Goal: Task Accomplishment & Management: Manage account settings

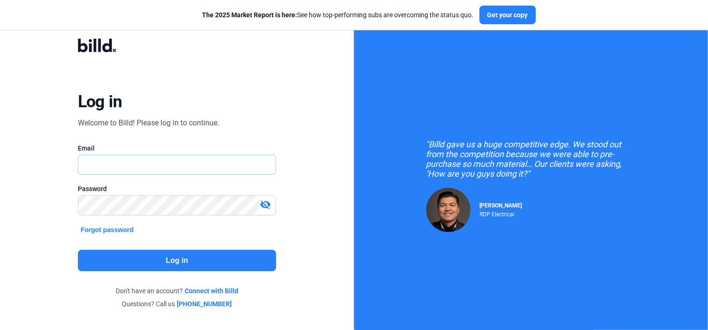
type input "[EMAIL_ADDRESS][DOMAIN_NAME]"
click at [216, 261] on button "Log in" at bounding box center [177, 260] width 199 height 21
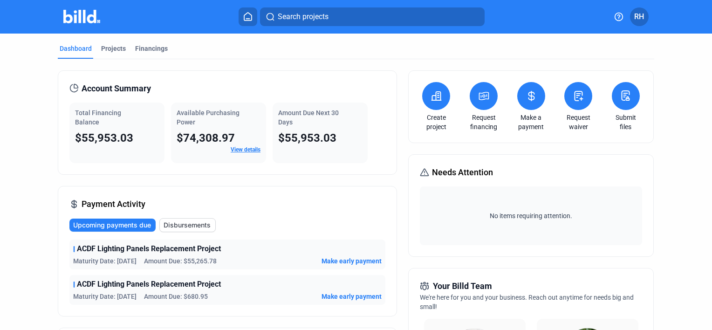
click at [355, 256] on span "Make early payment" at bounding box center [352, 260] width 60 height 9
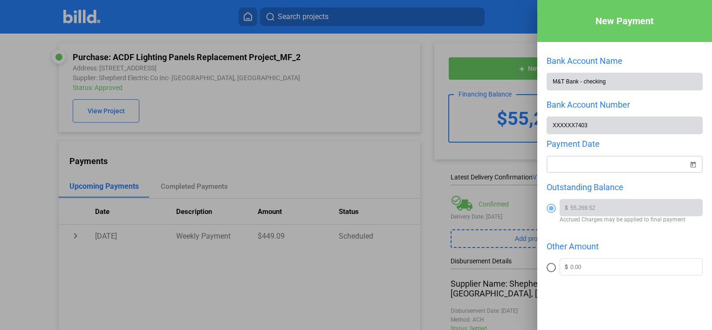
click at [687, 164] on span "Open calendar" at bounding box center [693, 159] width 22 height 22
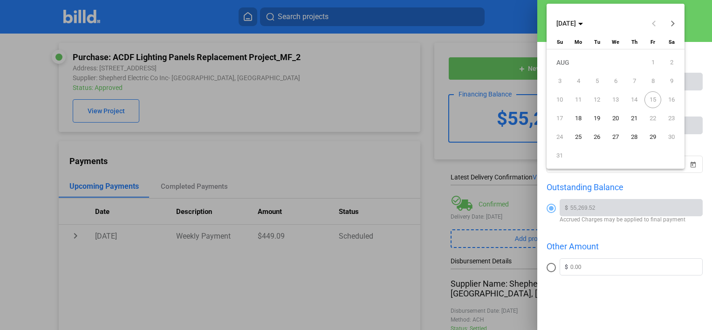
click at [577, 122] on span "18" at bounding box center [578, 118] width 17 height 17
type input "[DATE]"
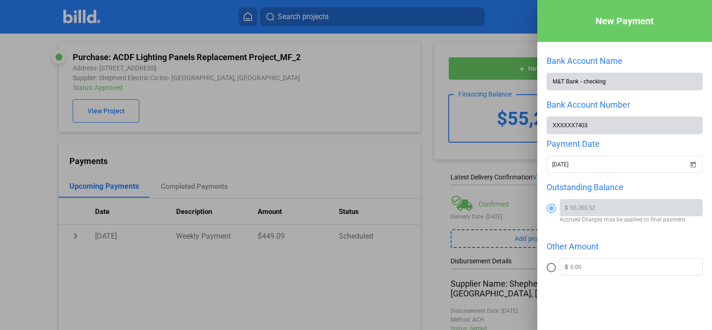
scroll to position [55, 0]
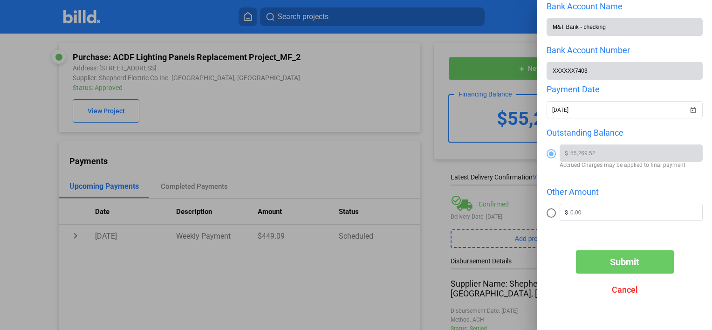
click at [617, 274] on div "Submit Cancel" at bounding box center [625, 275] width 175 height 51
click at [619, 266] on span "Submit" at bounding box center [624, 261] width 29 height 11
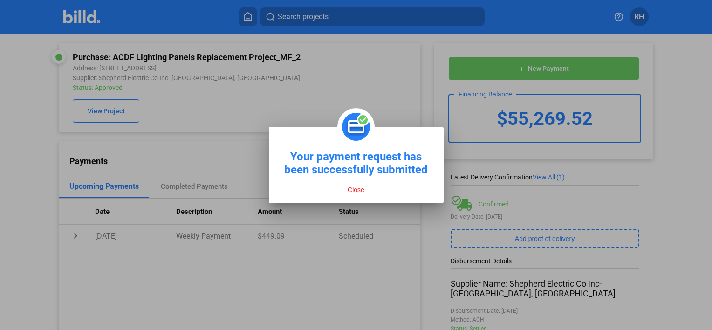
click at [363, 186] on button "Close" at bounding box center [356, 190] width 22 height 8
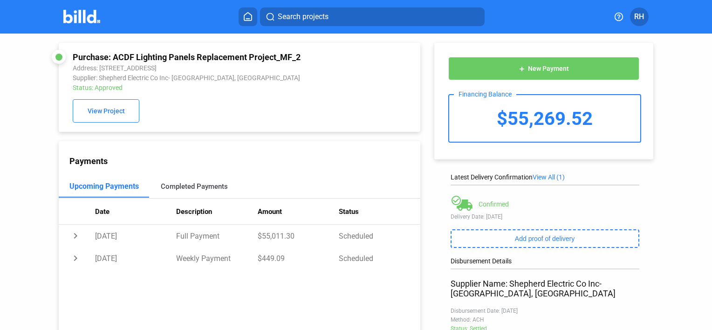
click at [192, 191] on div "Completed Payments" at bounding box center [194, 186] width 67 height 8
